Goal: Navigation & Orientation: Locate item on page

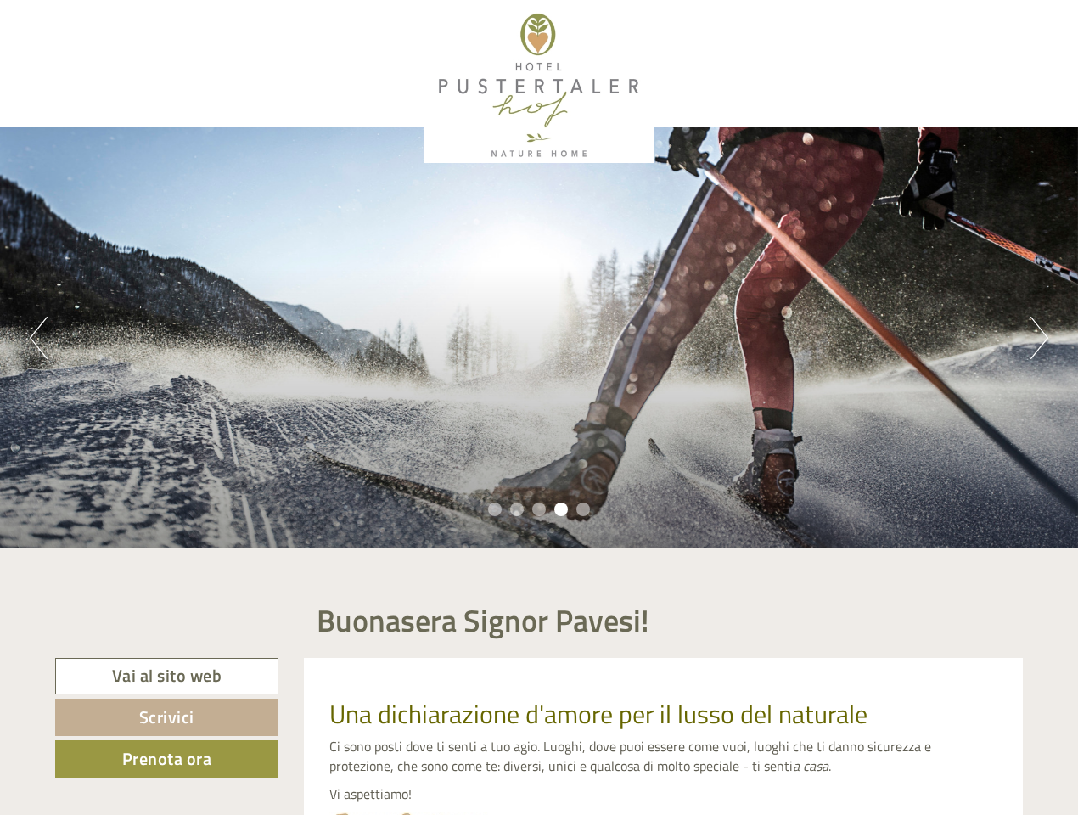
click at [539, 407] on div "Previous Next 1 2 3 4 5" at bounding box center [539, 337] width 1078 height 421
click at [38, 338] on button "Previous" at bounding box center [39, 338] width 18 height 42
click at [539, 338] on div "Previous Next 1 2 3 4 5" at bounding box center [539, 337] width 1078 height 421
click at [1039, 338] on button "Next" at bounding box center [1040, 338] width 18 height 42
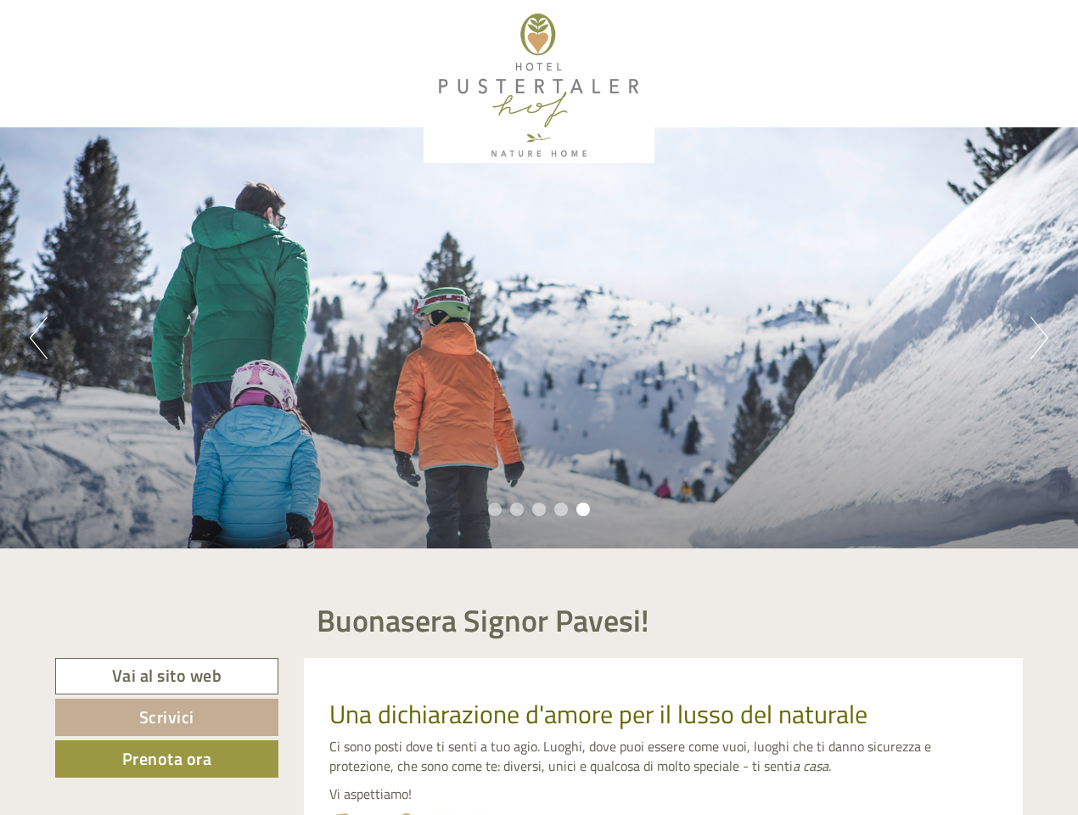
click at [495, 509] on li "1" at bounding box center [495, 510] width 14 height 14
click at [517, 509] on li "2" at bounding box center [517, 510] width 14 height 14
click at [539, 509] on li "3" at bounding box center [539, 510] width 14 height 14
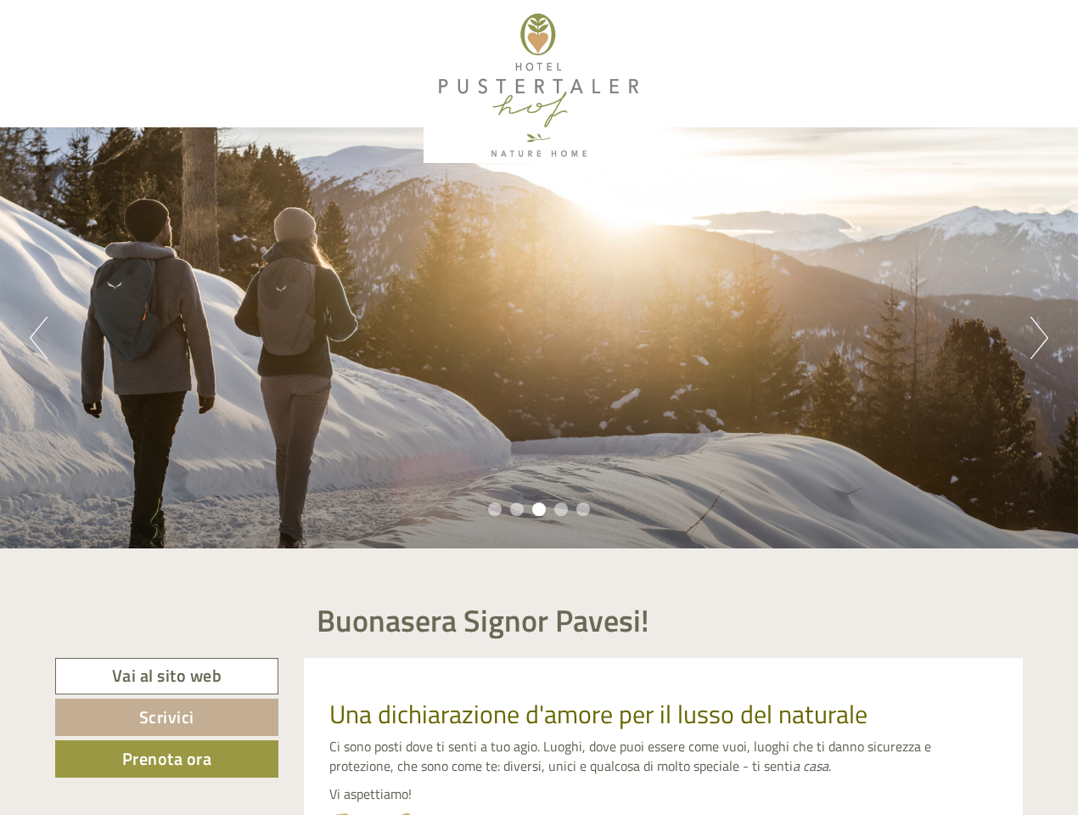
click at [561, 509] on li "4" at bounding box center [561, 510] width 14 height 14
click at [583, 509] on li "5" at bounding box center [583, 510] width 14 height 14
